Goal: Information Seeking & Learning: Learn about a topic

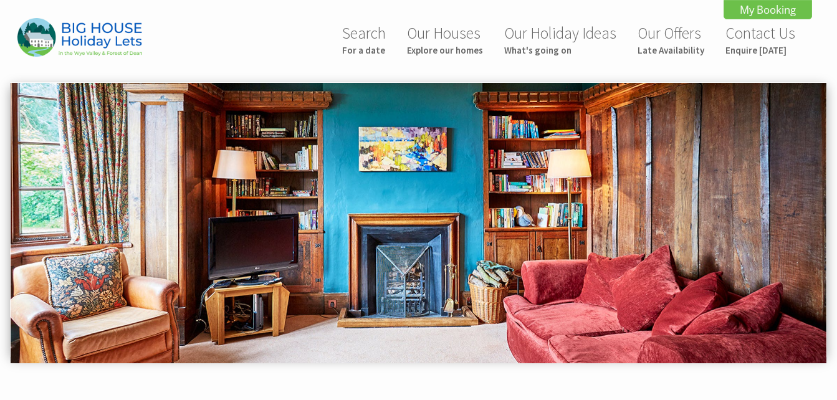
scroll to position [555, 0]
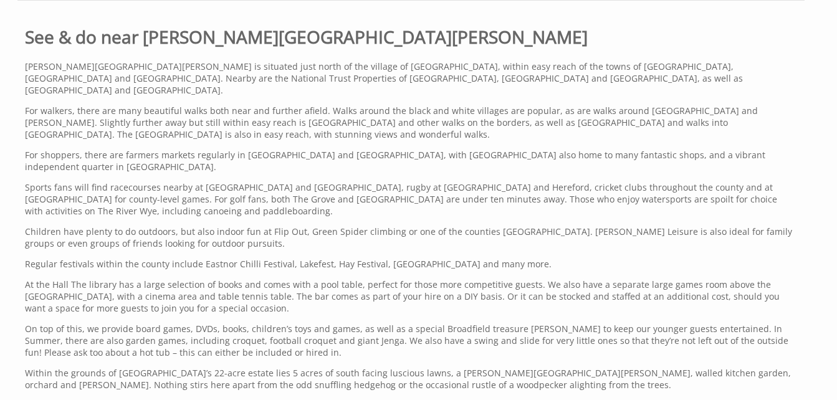
click at [605, 190] on p "Sports fans will find racecourses nearby at Hereford and Ludlow, rugby at Lucto…" at bounding box center [411, 199] width 772 height 36
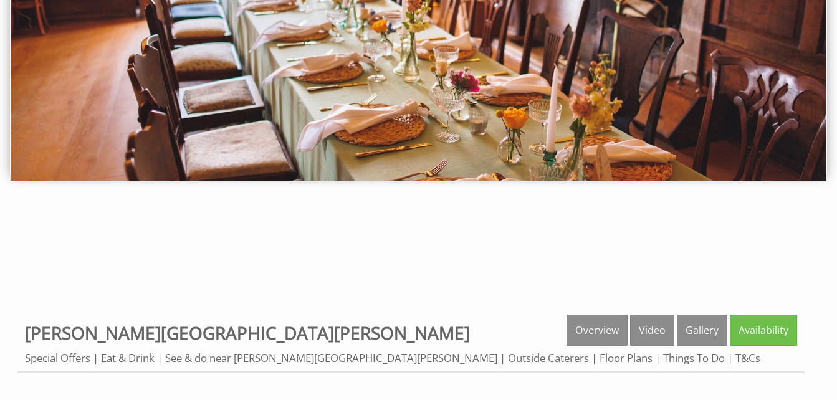
scroll to position [0, 0]
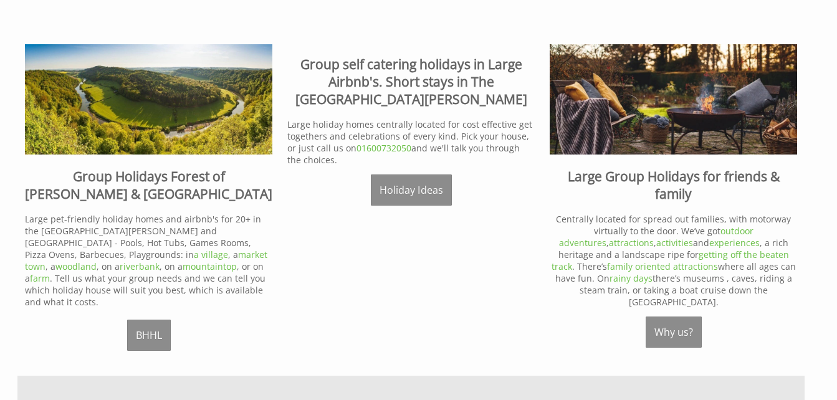
scroll to position [453, 0]
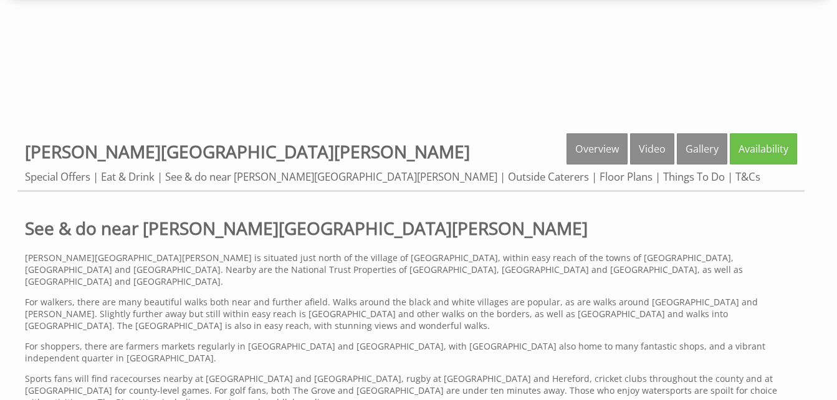
scroll to position [365, 0]
click at [703, 155] on link "Gallery" at bounding box center [702, 148] width 50 height 31
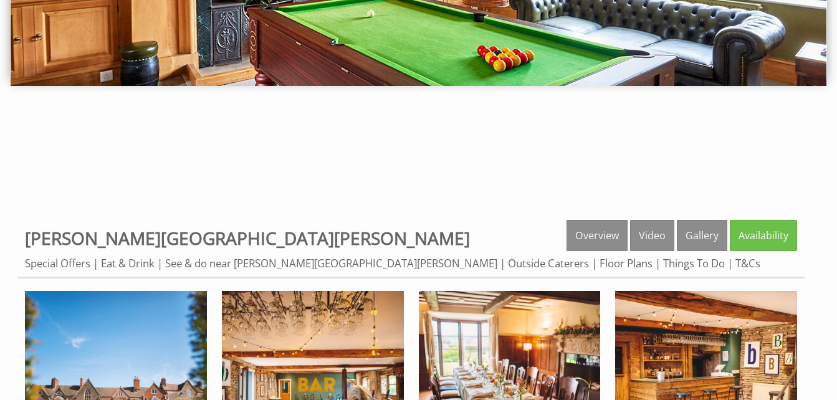
scroll to position [277, 0]
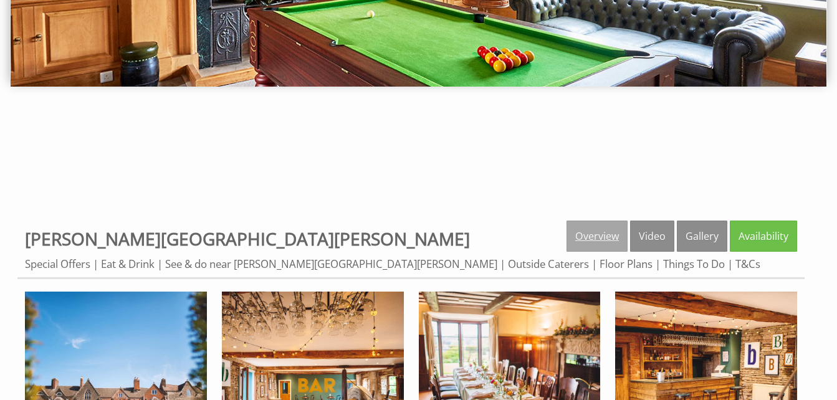
click at [600, 232] on link "Overview" at bounding box center [597, 236] width 61 height 31
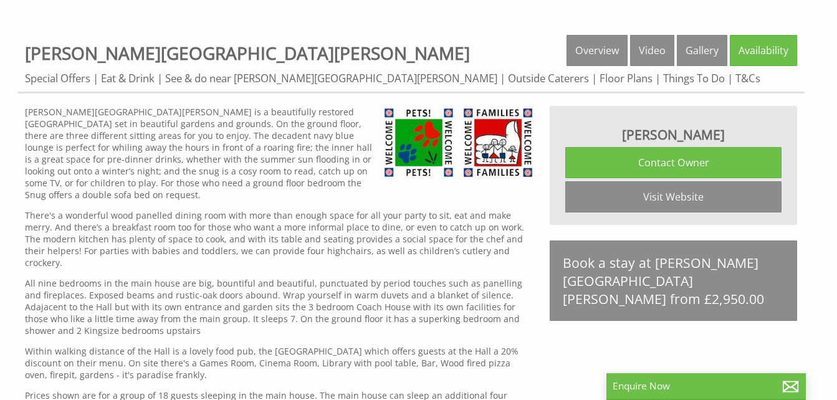
scroll to position [459, 0]
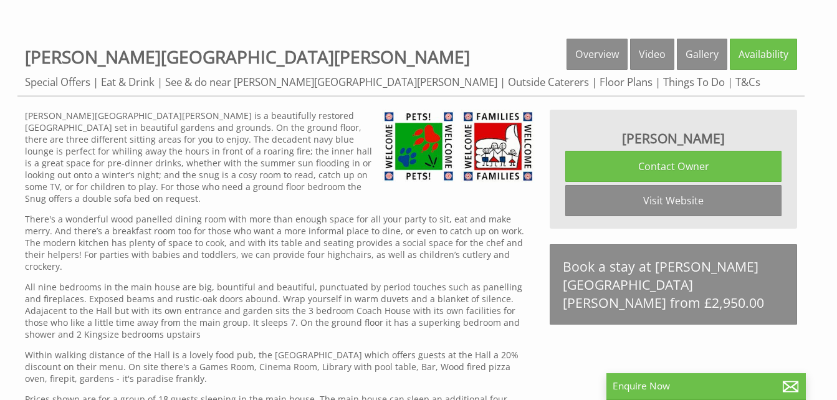
click at [423, 257] on div "[PERSON_NAME][GEOGRAPHIC_DATA][PERSON_NAME] is a beautifully restored [GEOGRAPH…" at bounding box center [280, 296] width 510 height 372
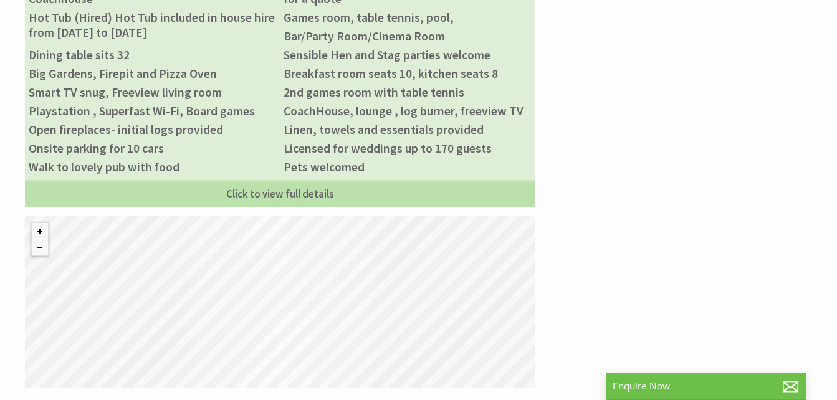
scroll to position [971, 0]
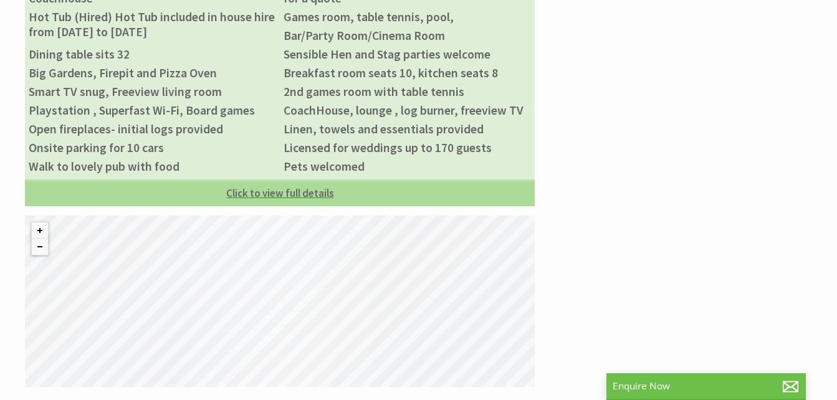
click at [208, 179] on link "Click to view full details" at bounding box center [280, 192] width 510 height 27
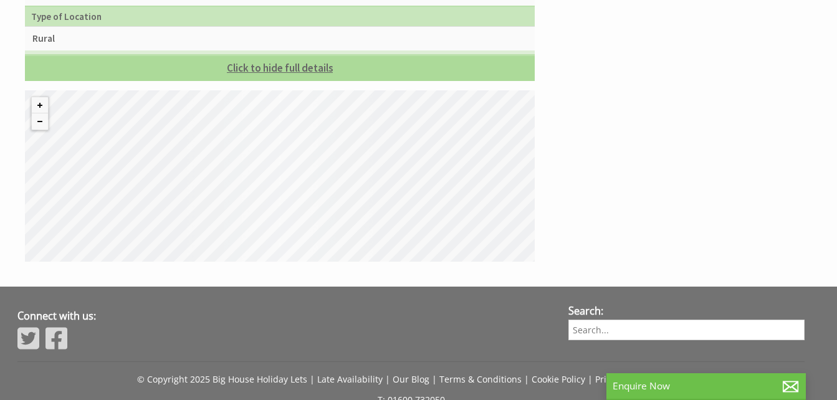
scroll to position [2244, 0]
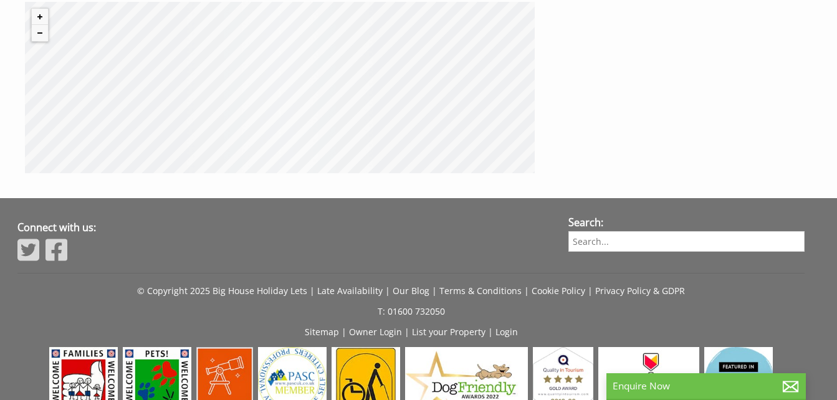
click at [282, 74] on div "© MapTiler © OpenStreetMap contributors" at bounding box center [280, 87] width 510 height 171
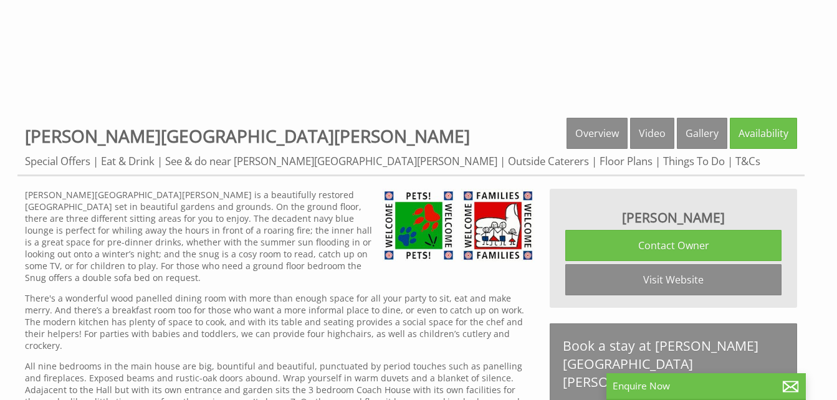
scroll to position [369, 0]
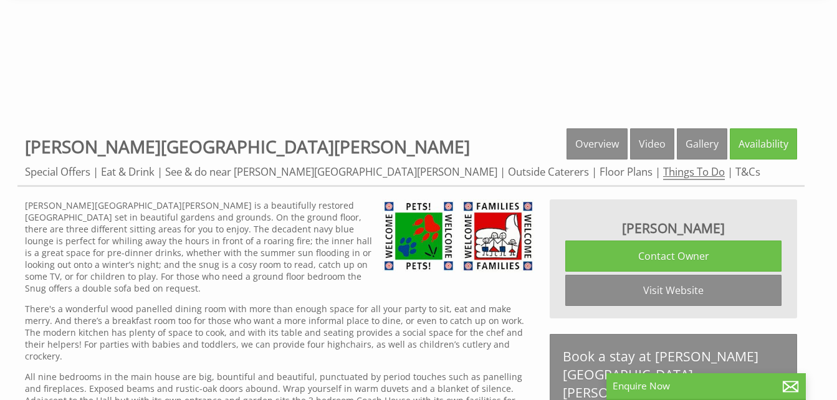
click at [663, 170] on link "Things To Do" at bounding box center [694, 173] width 62 height 16
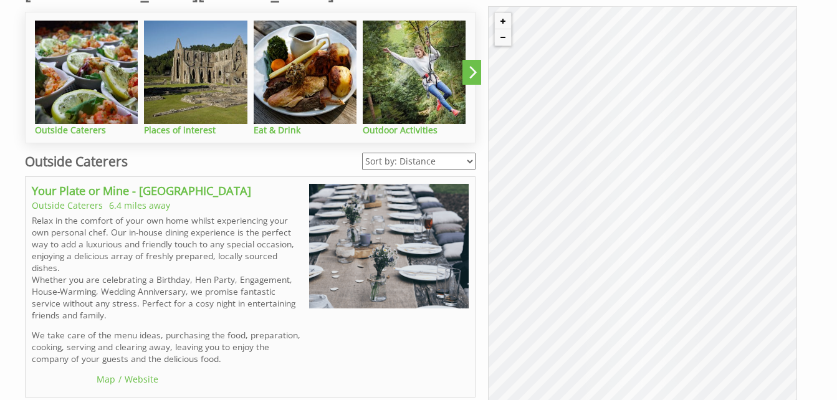
scroll to position [612, 0]
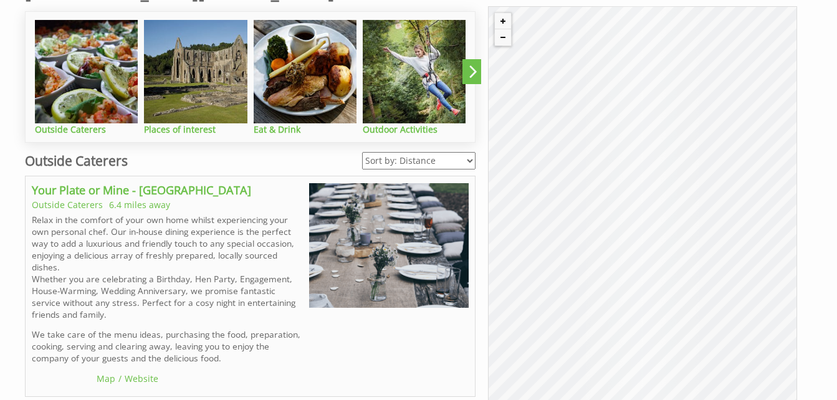
click at [623, 296] on div "© MapTiler © OpenStreetMap contributors" at bounding box center [642, 208] width 309 height 405
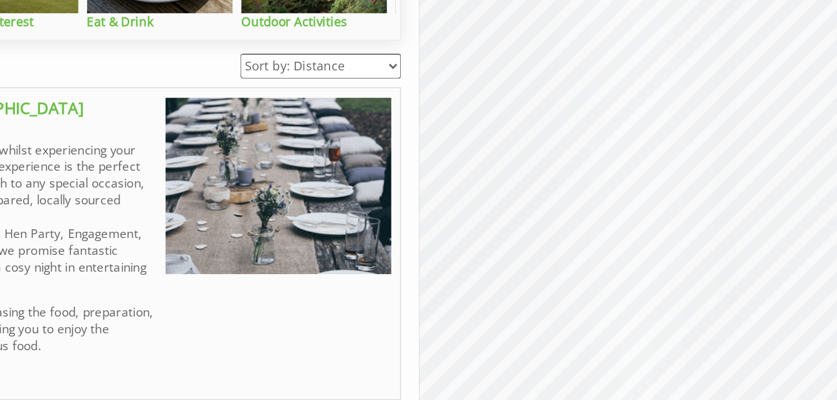
scroll to position [608, 0]
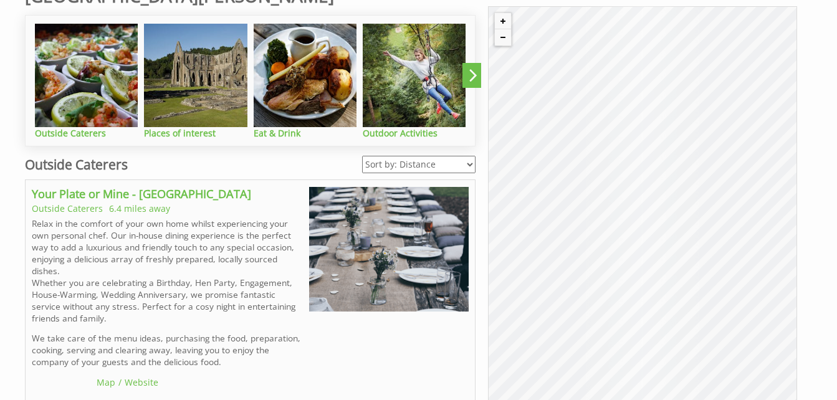
click at [505, 19] on button "Zoom in" at bounding box center [503, 21] width 16 height 16
drag, startPoint x: 666, startPoint y: 293, endPoint x: 662, endPoint y: 310, distance: 17.2
click at [662, 310] on div "© MapTiler © OpenStreetMap contributors" at bounding box center [642, 208] width 309 height 405
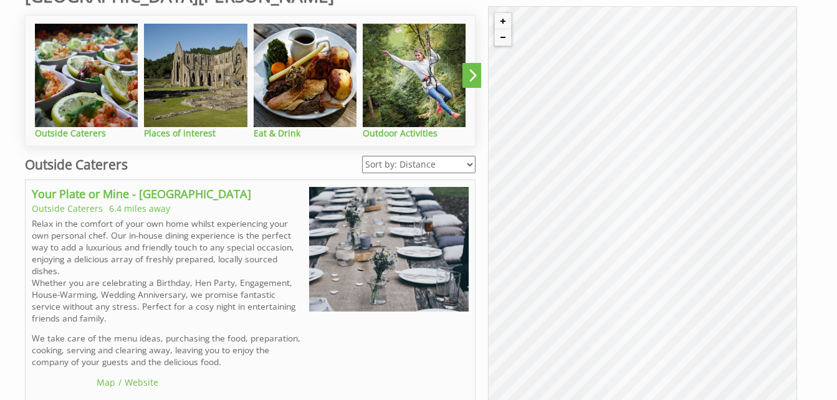
drag, startPoint x: 662, startPoint y: 310, endPoint x: 630, endPoint y: 165, distance: 148.6
click at [630, 165] on div "© MapTiler © OpenStreetMap contributors" at bounding box center [642, 208] width 309 height 405
drag, startPoint x: 644, startPoint y: 308, endPoint x: 660, endPoint y: 205, distance: 104.6
click at [660, 205] on div "© MapTiler © OpenStreetMap contributors" at bounding box center [642, 208] width 309 height 405
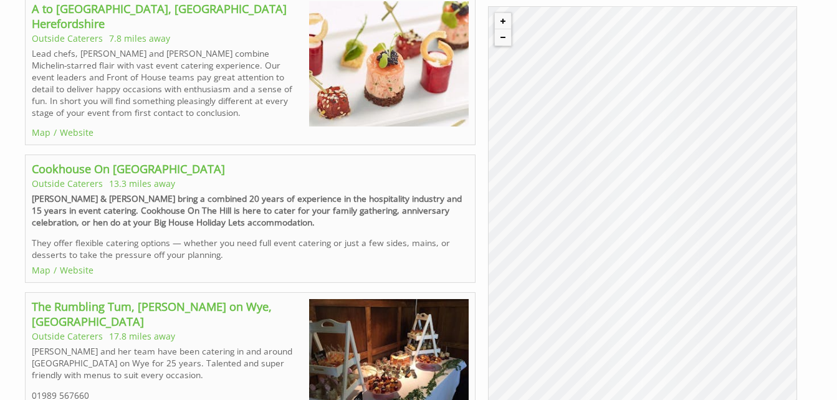
scroll to position [1265, 0]
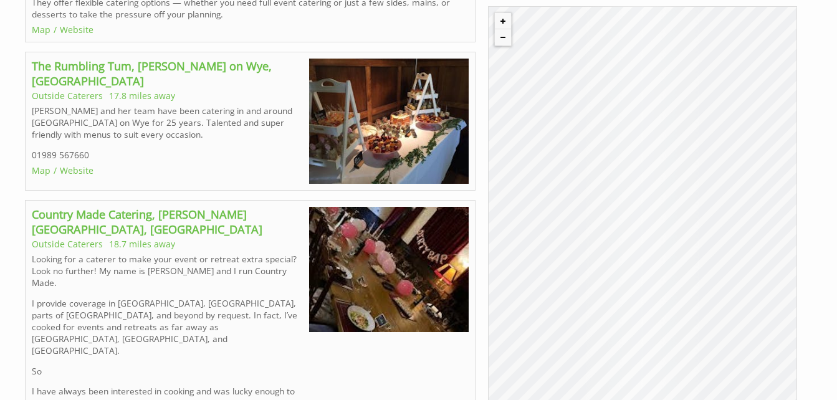
drag, startPoint x: 641, startPoint y: 350, endPoint x: 611, endPoint y: 170, distance: 182.7
click at [611, 170] on div "© MapTiler © OpenStreetMap contributors" at bounding box center [642, 208] width 309 height 405
